Goal: Use online tool/utility: Utilize a website feature to perform a specific function

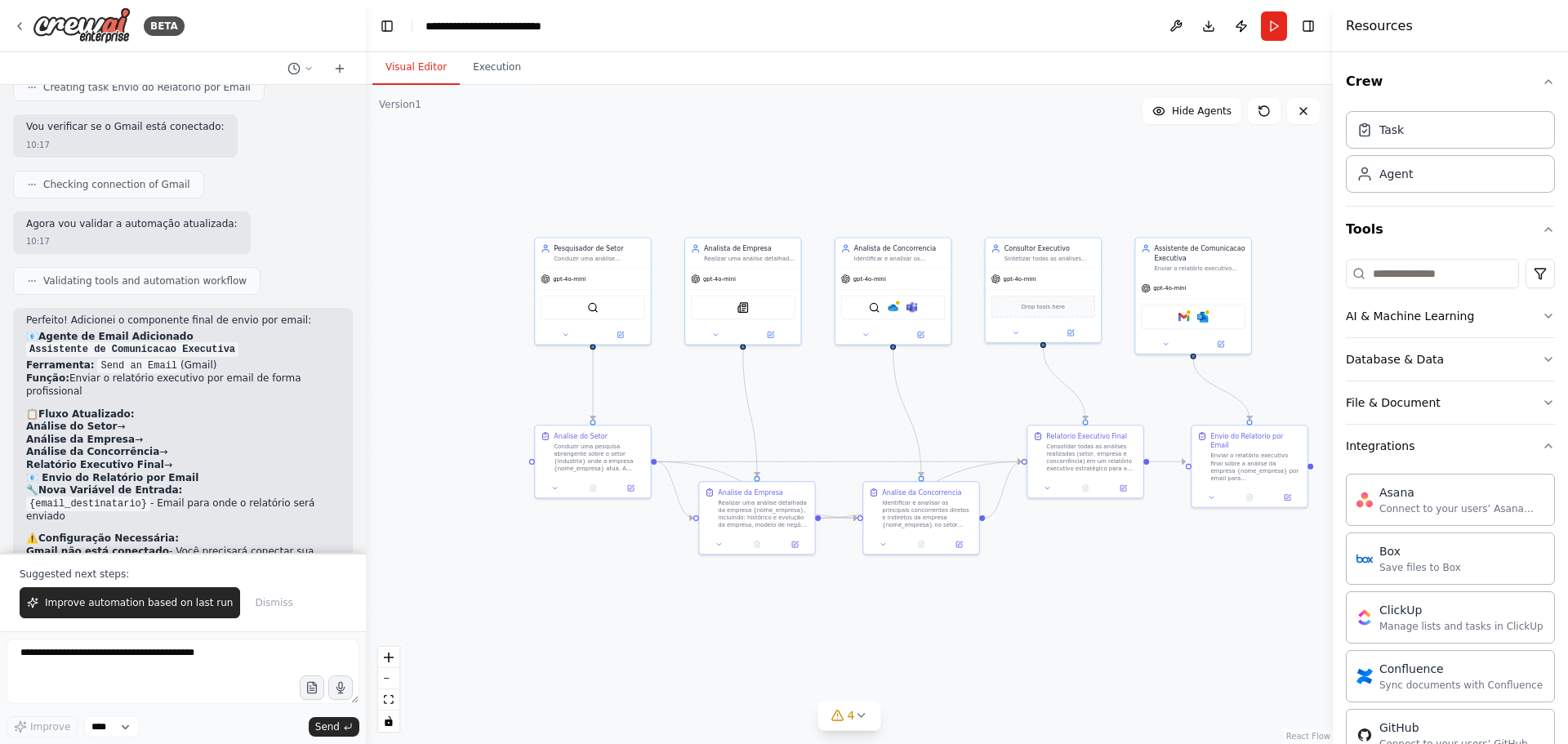
click at [88, 570] on p "Suggested next steps:" at bounding box center [182, 574] width 326 height 13
click at [96, 663] on textarea at bounding box center [183, 671] width 352 height 65
click at [716, 277] on span "gpt-4o-mini" at bounding box center [719, 277] width 33 height 8
click at [718, 277] on span "gpt-4o-mini" at bounding box center [719, 277] width 33 height 8
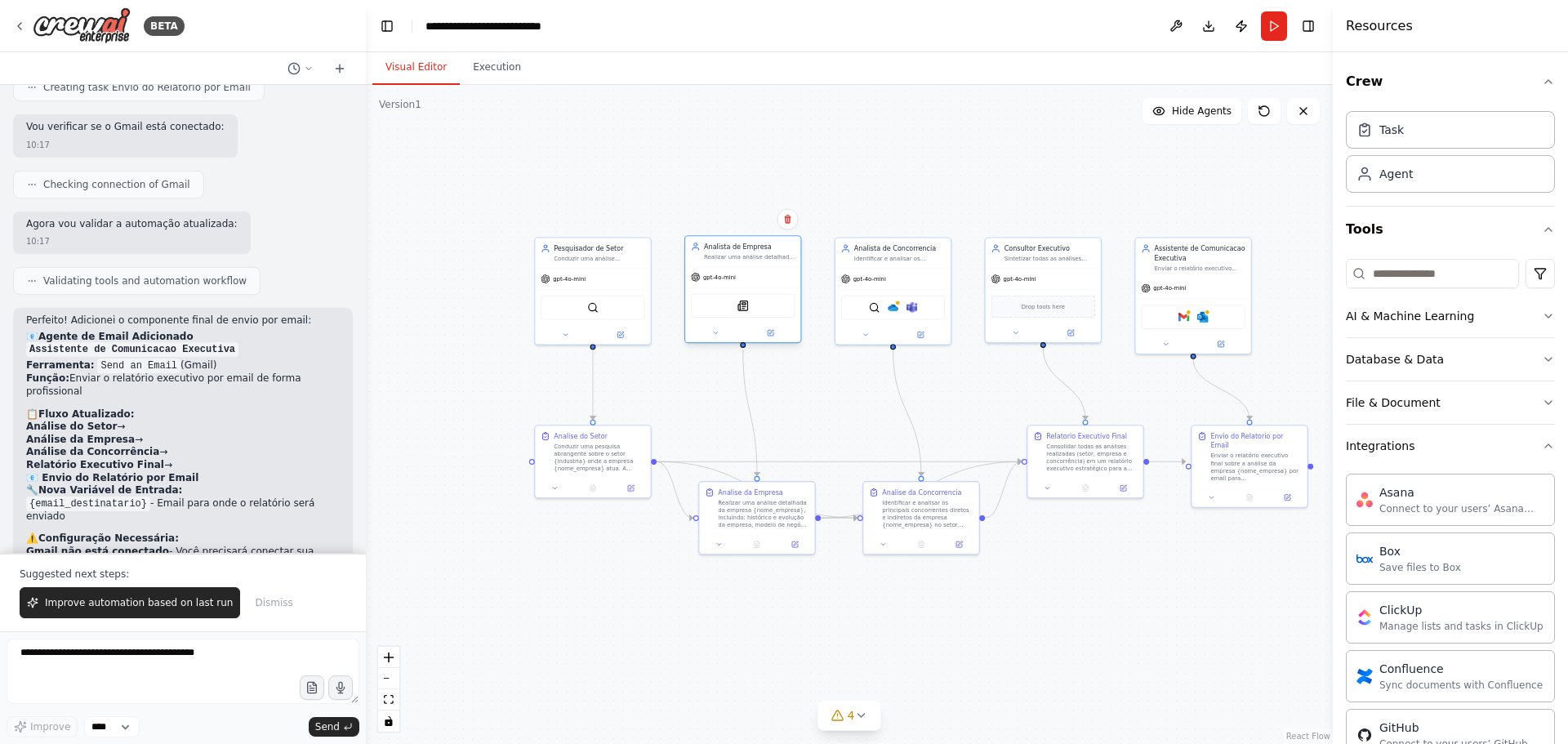
click at [729, 248] on div "Analista de Empresa" at bounding box center [749, 245] width 90 height 9
click at [850, 176] on div ".deletable-edge-delete-btn { width: 20px; height: 20px; border: 0px solid #ffff…" at bounding box center [849, 414] width 966 height 658
click at [1387, 180] on div "Agent" at bounding box center [1396, 172] width 34 height 16
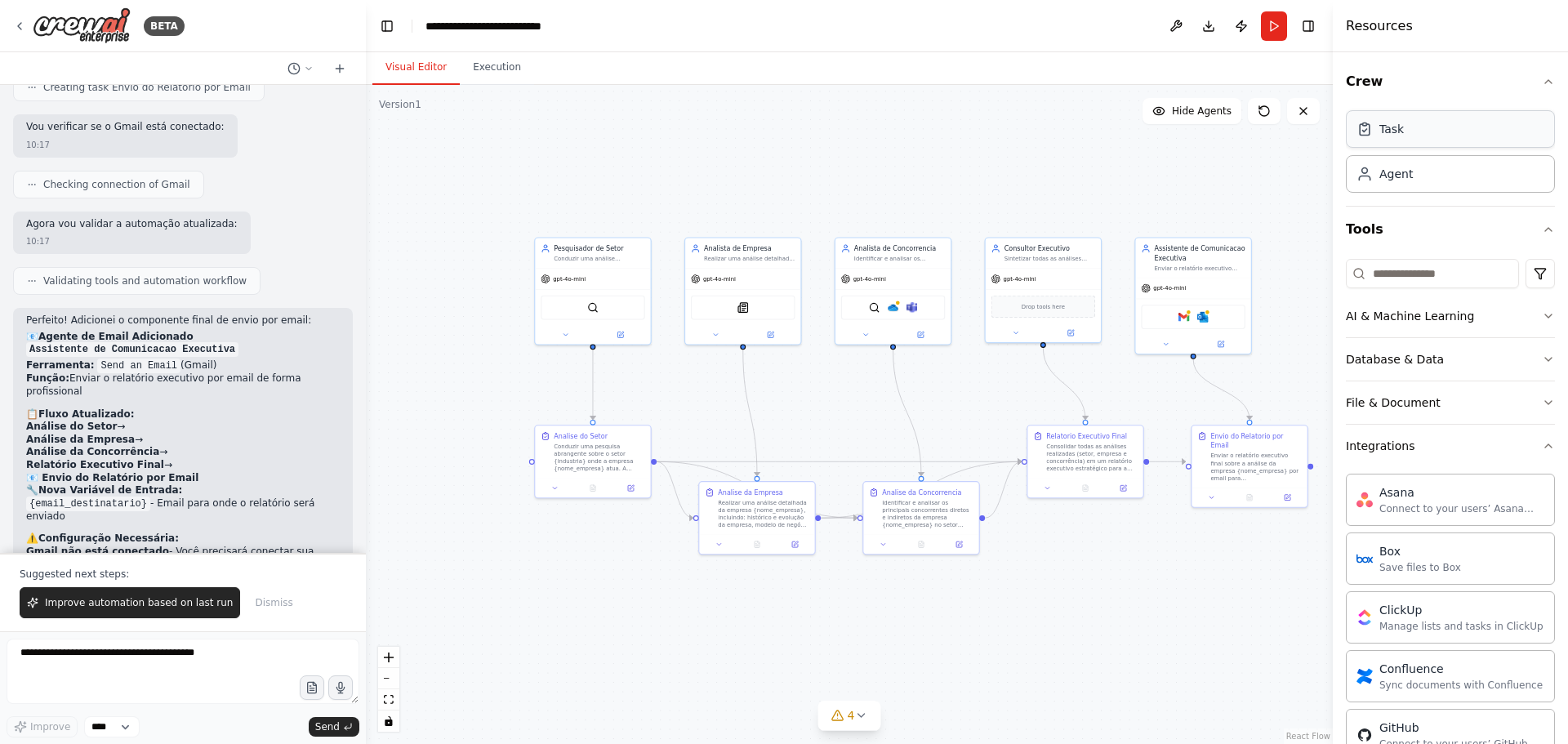
click at [1423, 115] on div "Task" at bounding box center [1450, 129] width 209 height 38
click at [1541, 81] on icon "button" at bounding box center [1548, 82] width 13 height 13
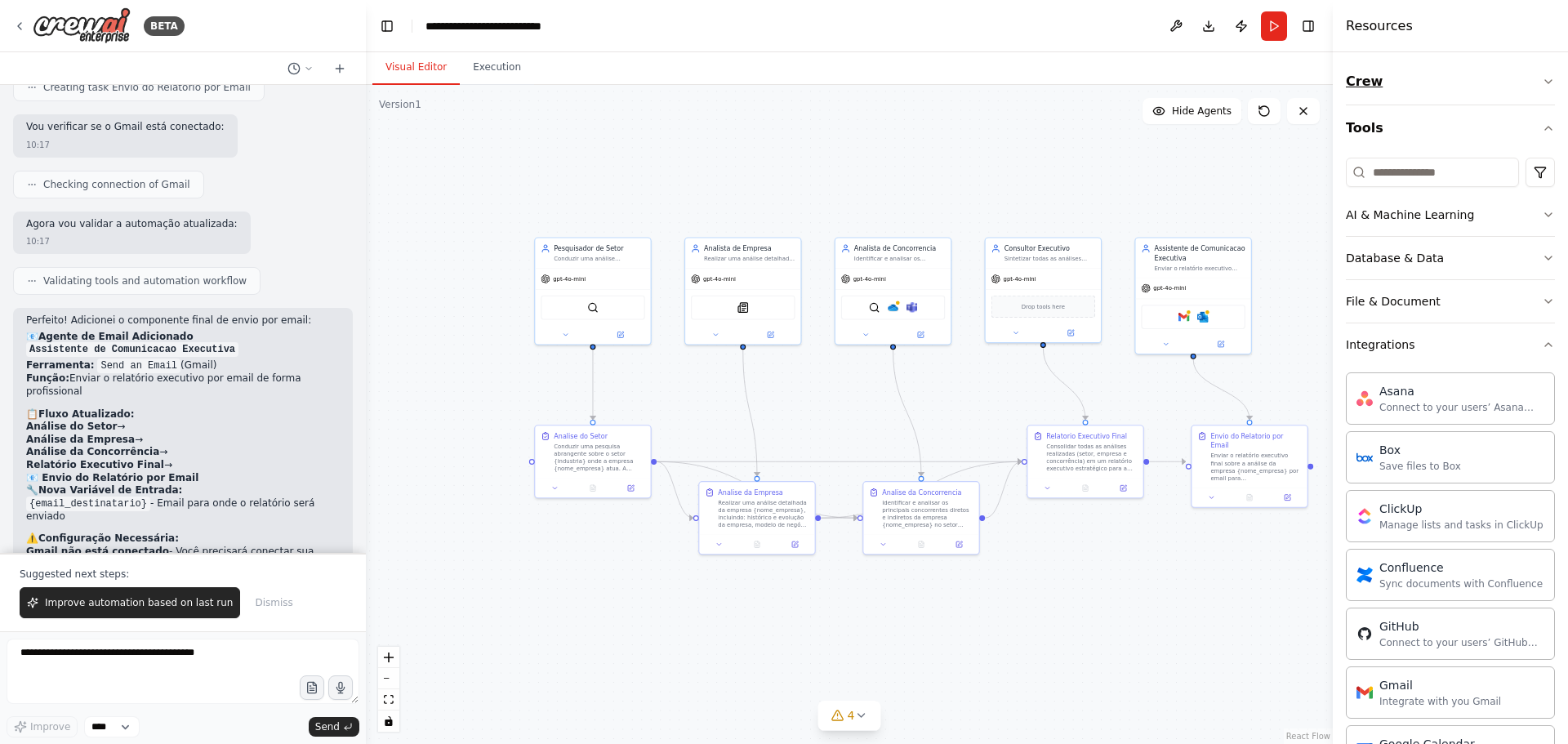
click at [1541, 81] on icon "button" at bounding box center [1548, 82] width 13 height 13
